Goal: Find specific page/section: Find specific page/section

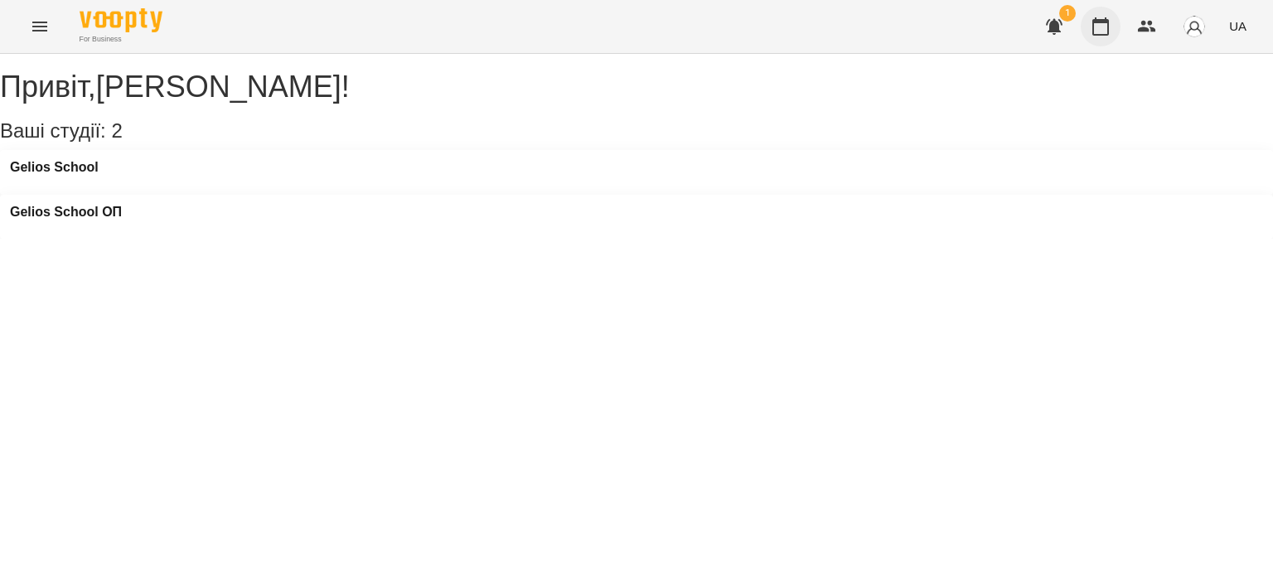
click at [1103, 26] on icon "button" at bounding box center [1101, 27] width 20 height 20
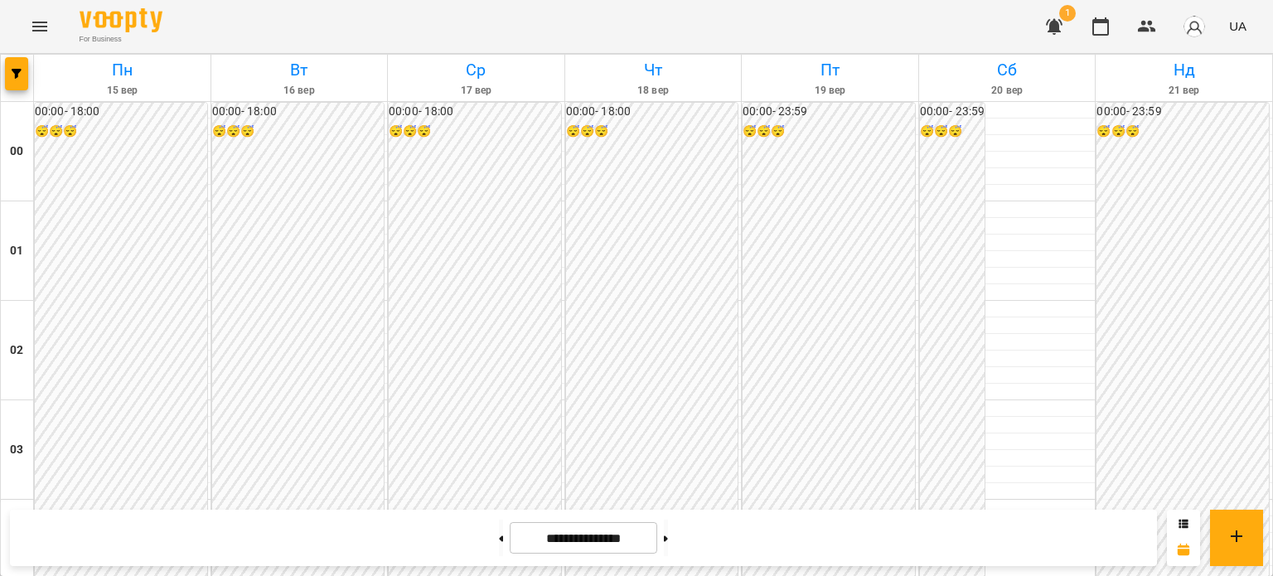
scroll to position [1987, 0]
click at [668, 545] on button at bounding box center [666, 538] width 4 height 36
type input "**********"
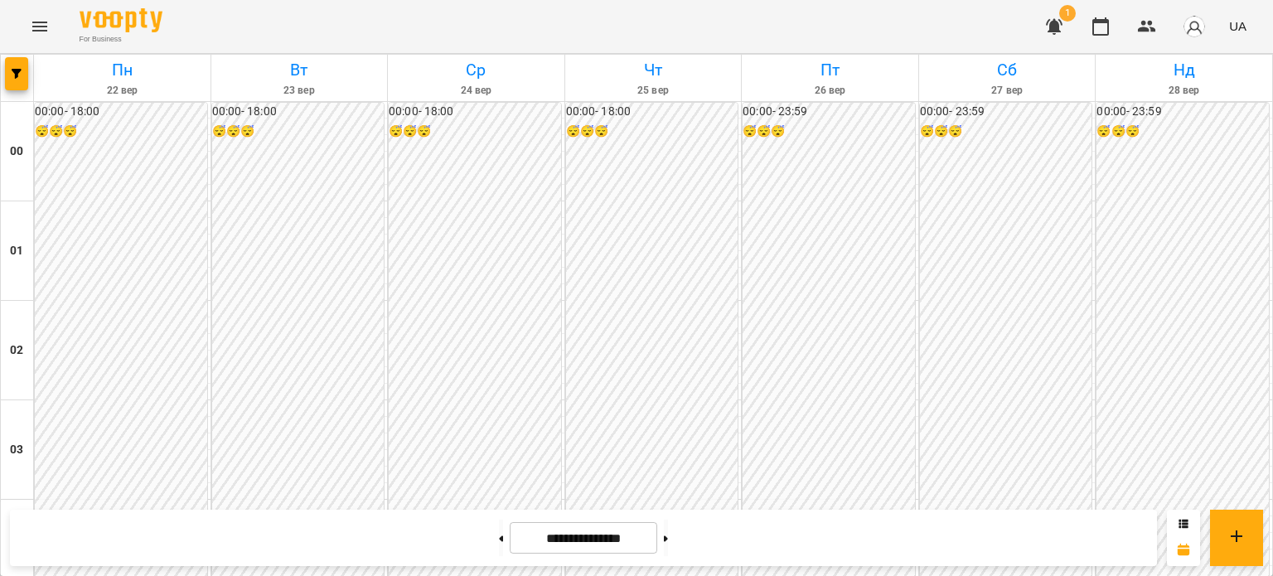
scroll to position [1739, 0]
click at [41, 28] on icon "Menu" at bounding box center [40, 27] width 20 height 20
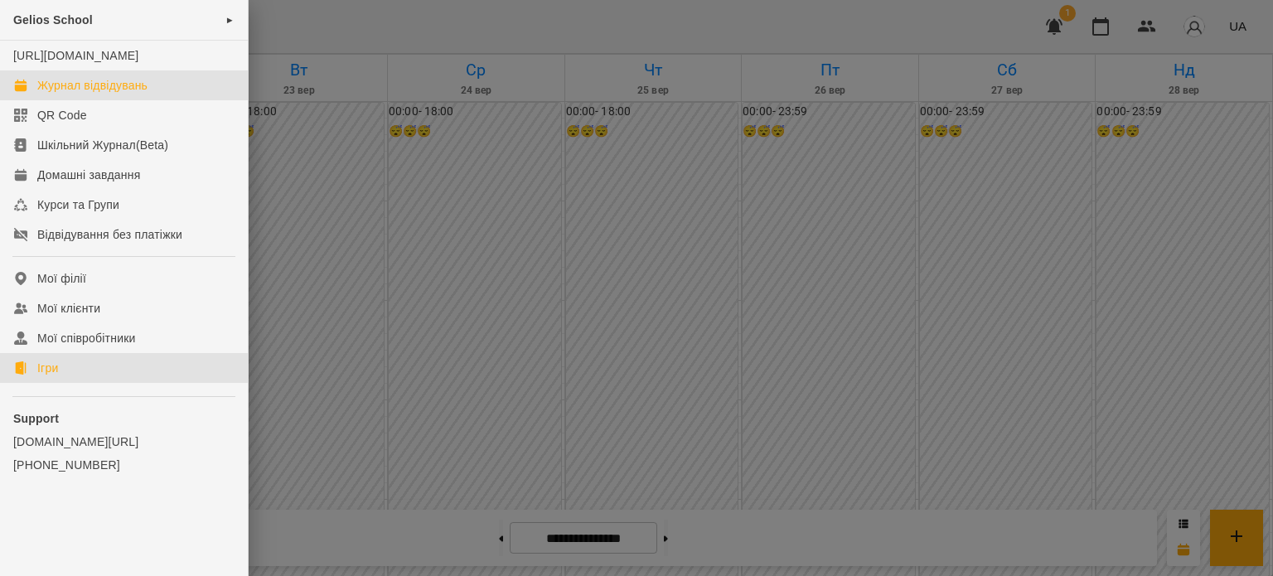
click at [46, 376] on div "Ігри" at bounding box center [47, 368] width 21 height 17
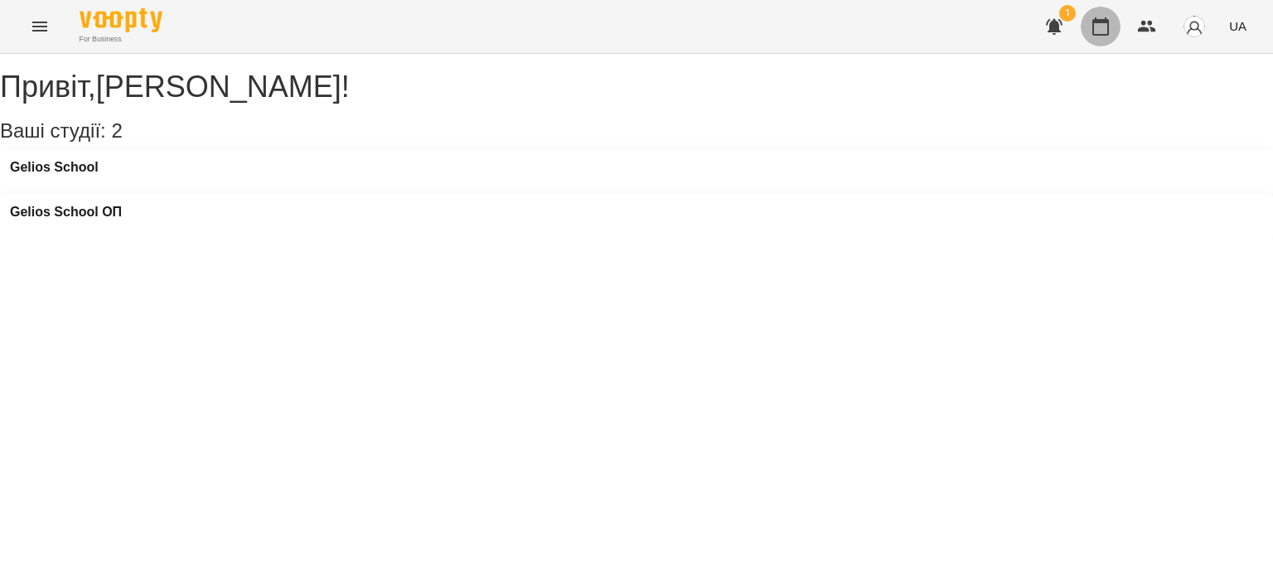
click at [1093, 22] on icon "button" at bounding box center [1101, 27] width 20 height 20
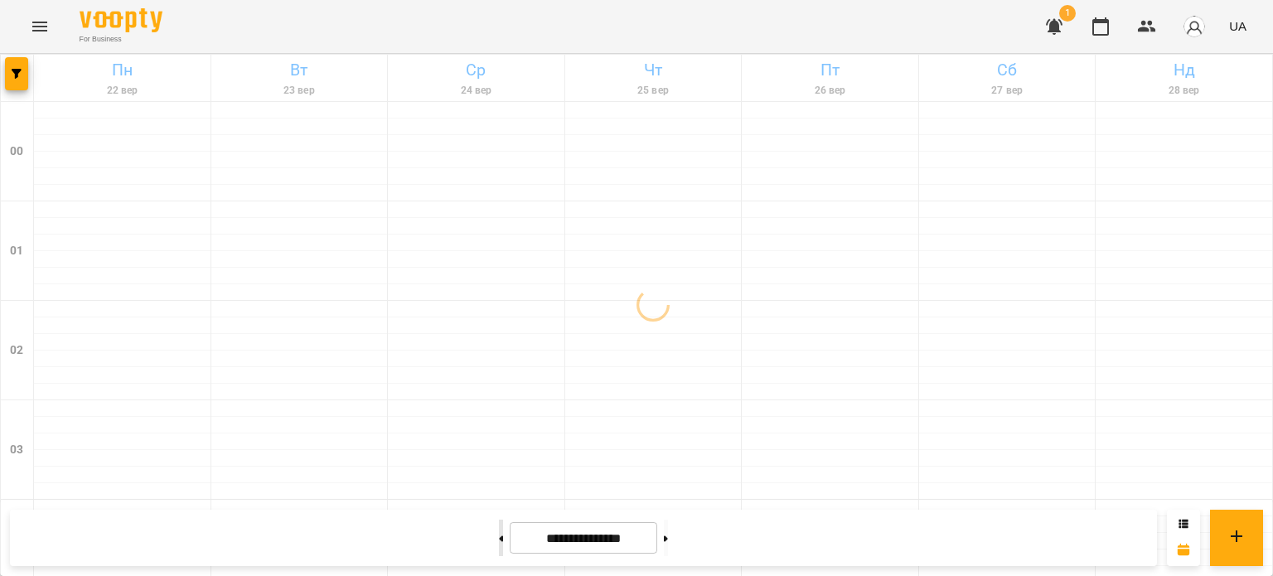
click at [500, 540] on icon at bounding box center [502, 539] width 4 height 6
type input "**********"
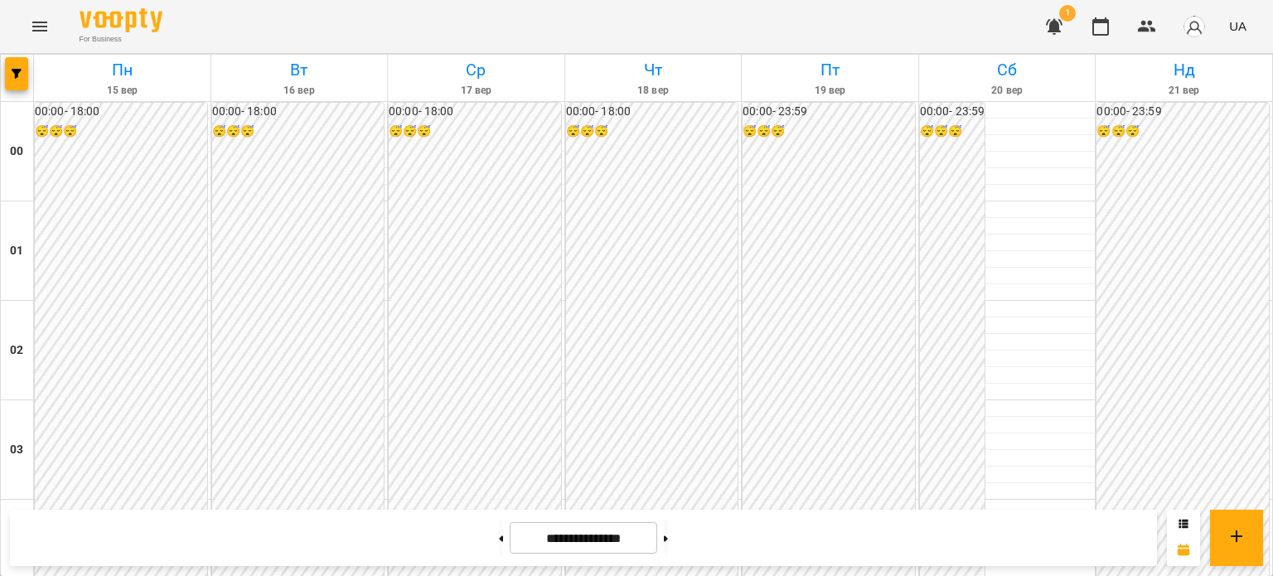
scroll to position [1907, 0]
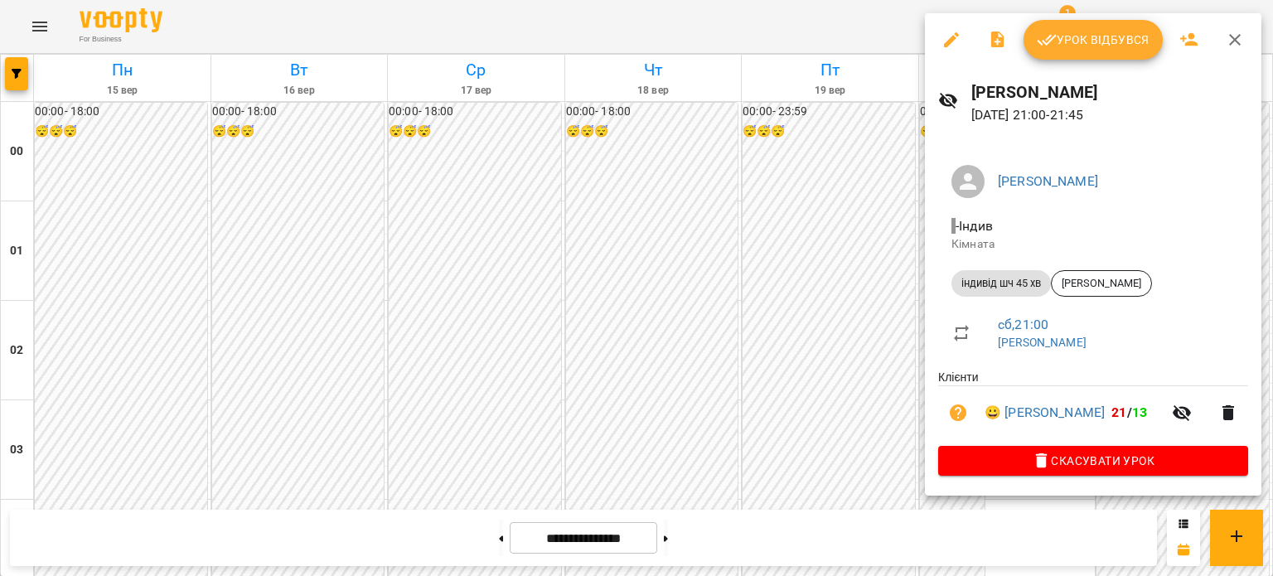
click at [1180, 412] on icon "button" at bounding box center [1182, 413] width 20 height 20
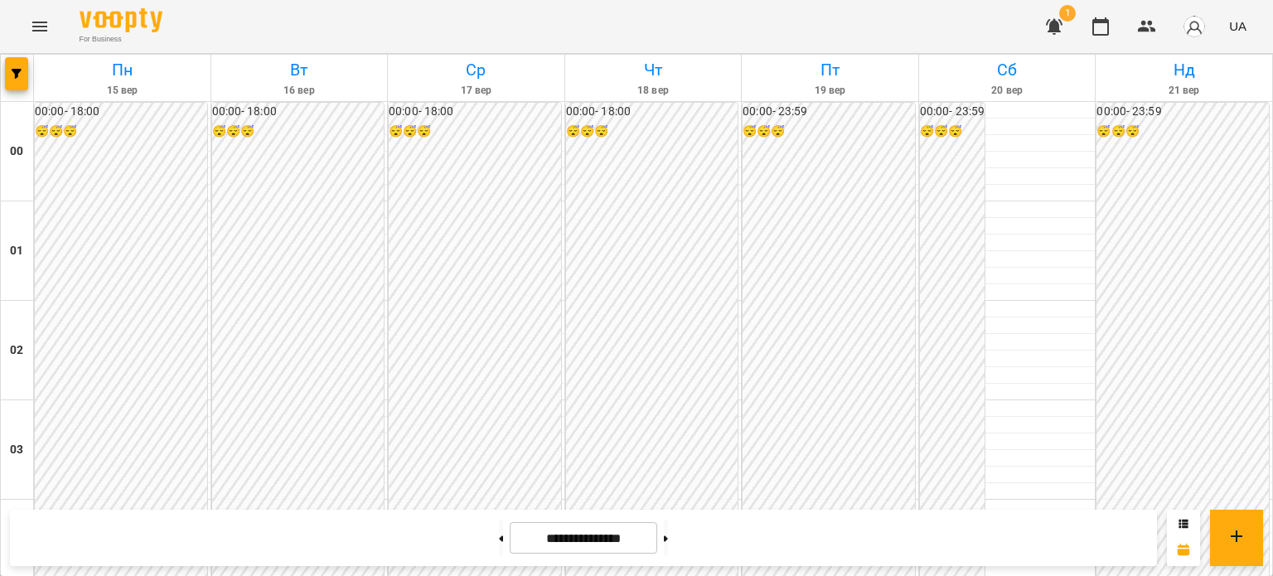
scroll to position [1656, 0]
